Goal: Transaction & Acquisition: Purchase product/service

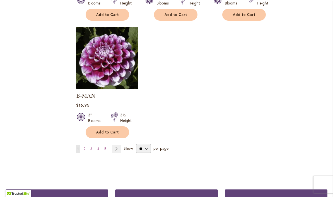
scroll to position [722, 0]
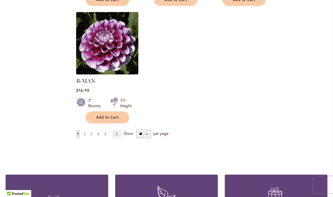
click at [85, 130] on link "Page 2" at bounding box center [84, 134] width 4 height 8
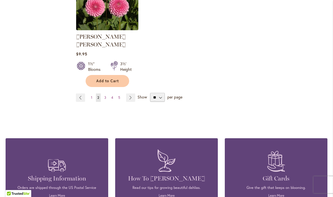
scroll to position [784, 0]
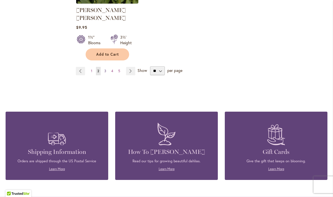
click at [106, 69] on span "3" at bounding box center [105, 71] width 2 height 4
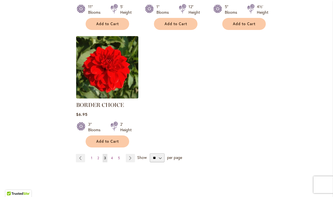
scroll to position [697, 0]
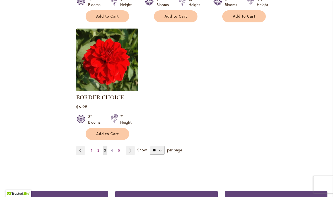
click at [111, 148] on span "4" at bounding box center [112, 150] width 2 height 4
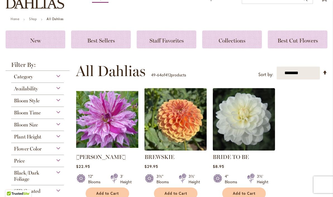
scroll to position [126, 0]
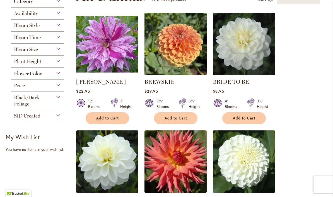
click at [18, 76] on span "Flower Color" at bounding box center [28, 73] width 28 height 6
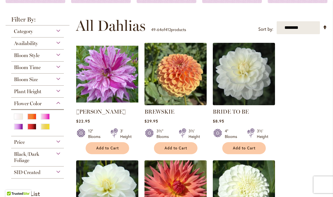
scroll to position [87, 0]
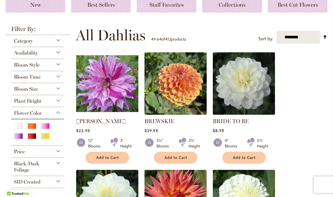
click at [18, 37] on div "Category" at bounding box center [37, 39] width 53 height 9
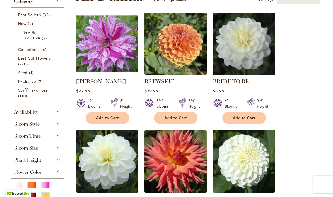
scroll to position [128, 0]
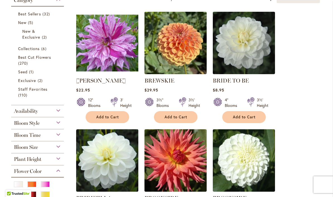
click at [23, 108] on div "Availability" at bounding box center [37, 109] width 53 height 9
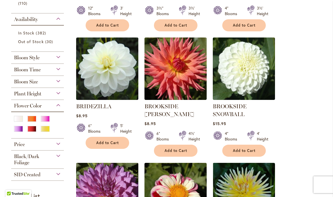
click at [21, 57] on span "Bloom Style" at bounding box center [27, 57] width 26 height 6
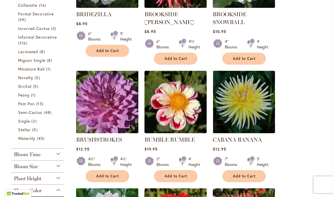
scroll to position [311, 0]
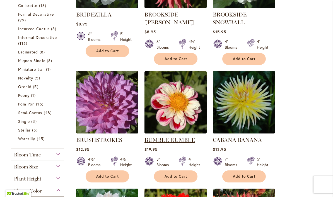
click at [156, 138] on link "BUMBLE RUMBLE" at bounding box center [170, 139] width 51 height 7
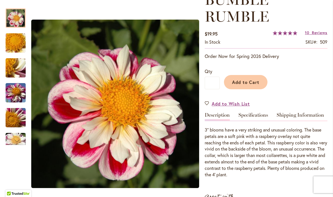
scroll to position [85, 0]
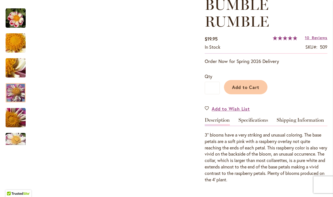
click at [15, 94] on img "BUMBLE RUMBLE" at bounding box center [16, 93] width 40 height 30
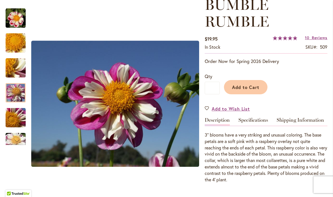
click at [13, 97] on div at bounding box center [16, 92] width 20 height 19
click at [13, 95] on div at bounding box center [16, 92] width 20 height 19
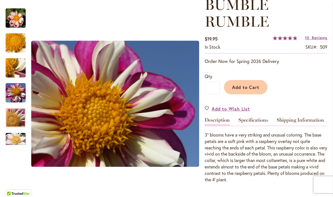
click at [14, 113] on div at bounding box center [16, 117] width 20 height 19
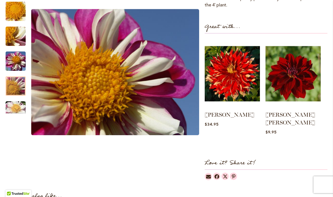
scroll to position [259, 0]
